Goal: Obtain resource: Obtain resource

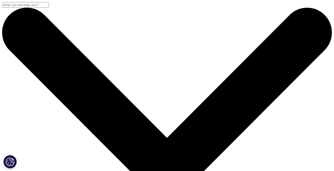
select select "[GEOGRAPHIC_DATA]"
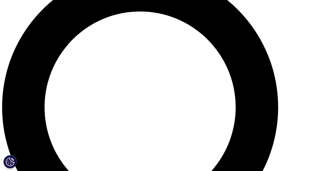
scroll to position [292, 312]
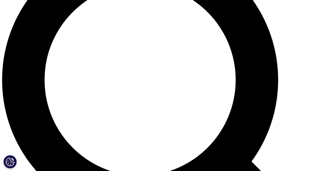
scroll to position [396, 0]
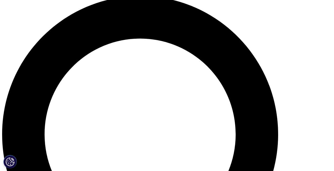
scroll to position [343, 0]
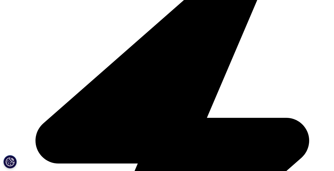
scroll to position [1296, 0]
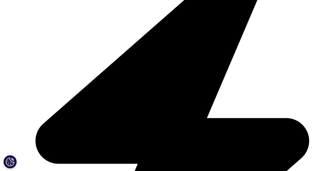
drag, startPoint x: 14, startPoint y: 21, endPoint x: 39, endPoint y: 2, distance: 31.2
